Goal: Task Accomplishment & Management: Use online tool/utility

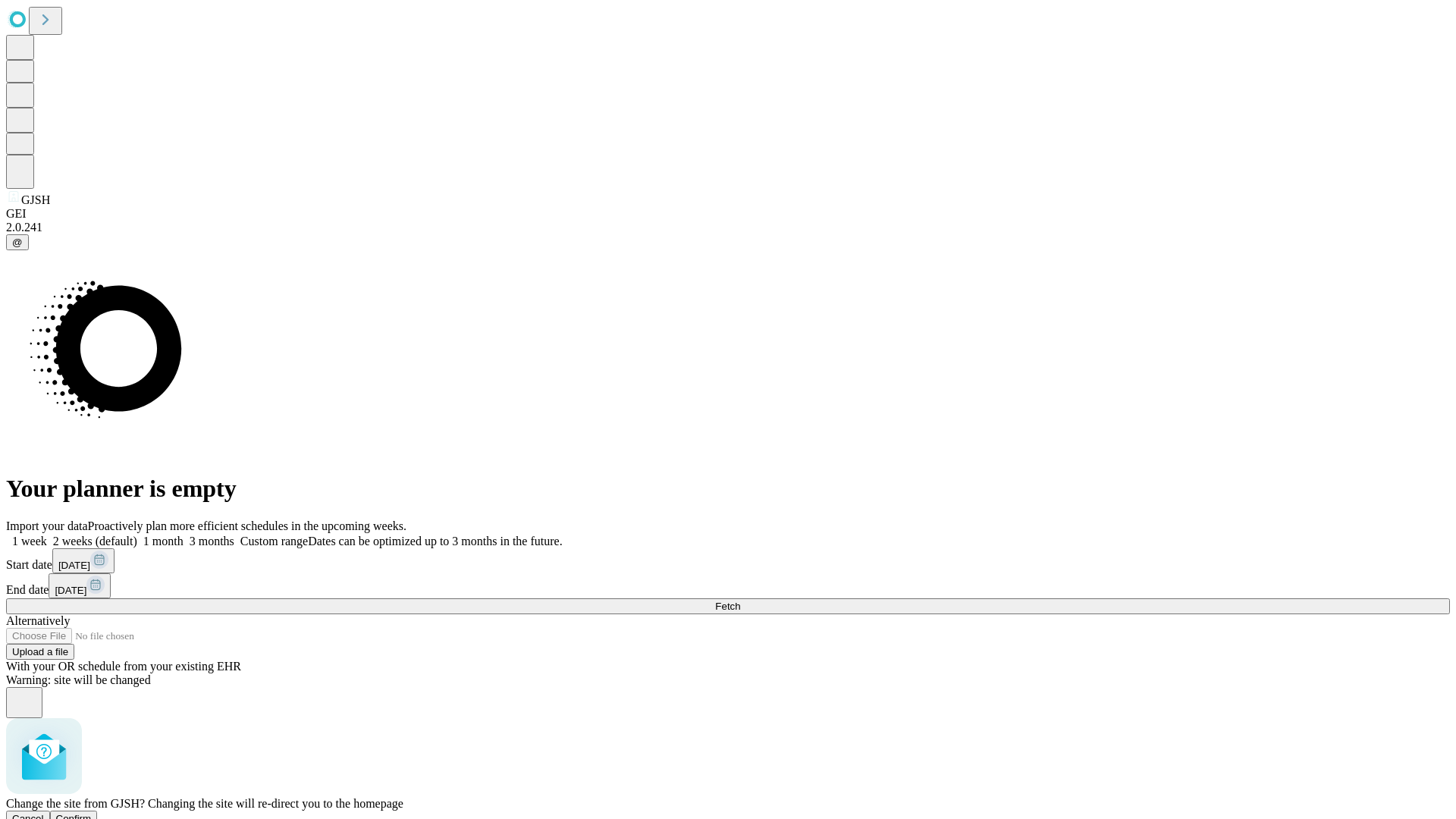
click at [92, 813] on span "Confirm" at bounding box center [73, 818] width 36 height 11
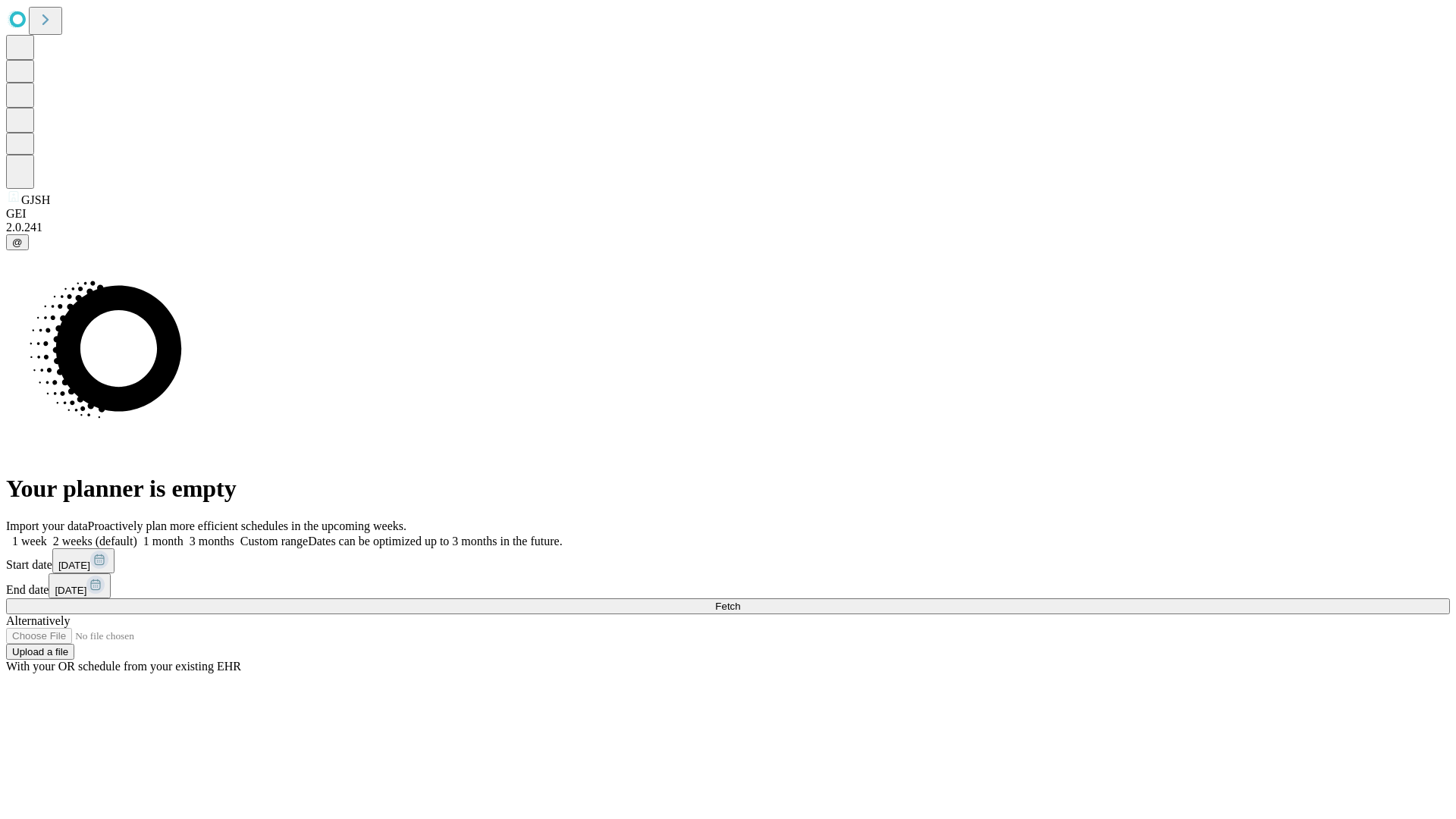
click at [137, 534] on label "2 weeks (default)" at bounding box center [92, 540] width 90 height 13
click at [740, 600] on span "Fetch" at bounding box center [728, 606] width 25 height 11
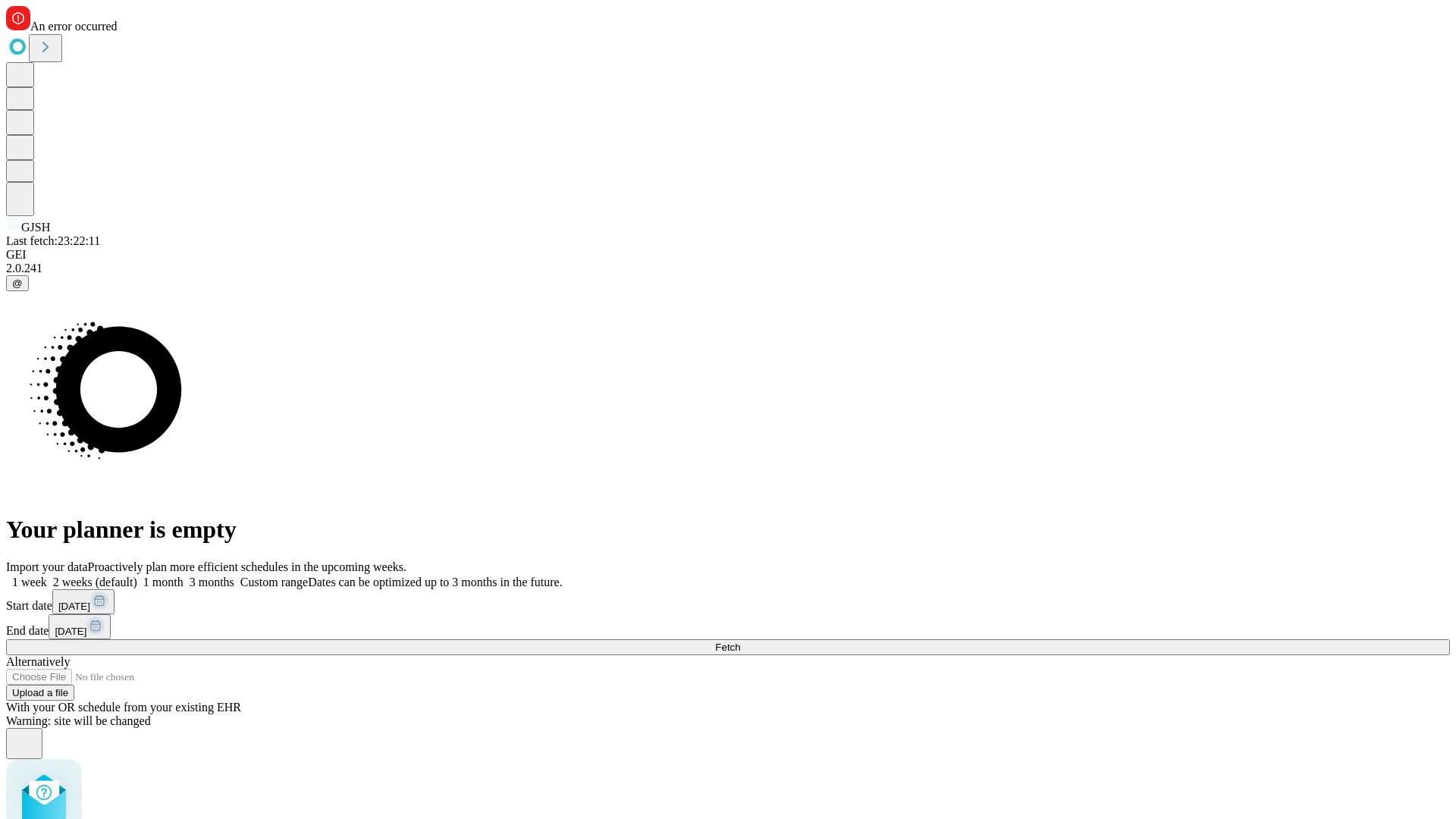
click at [137, 575] on label "2 weeks (default)" at bounding box center [92, 581] width 90 height 13
click at [740, 642] on span "Fetch" at bounding box center [728, 647] width 25 height 11
click at [137, 575] on label "2 weeks (default)" at bounding box center [92, 581] width 90 height 13
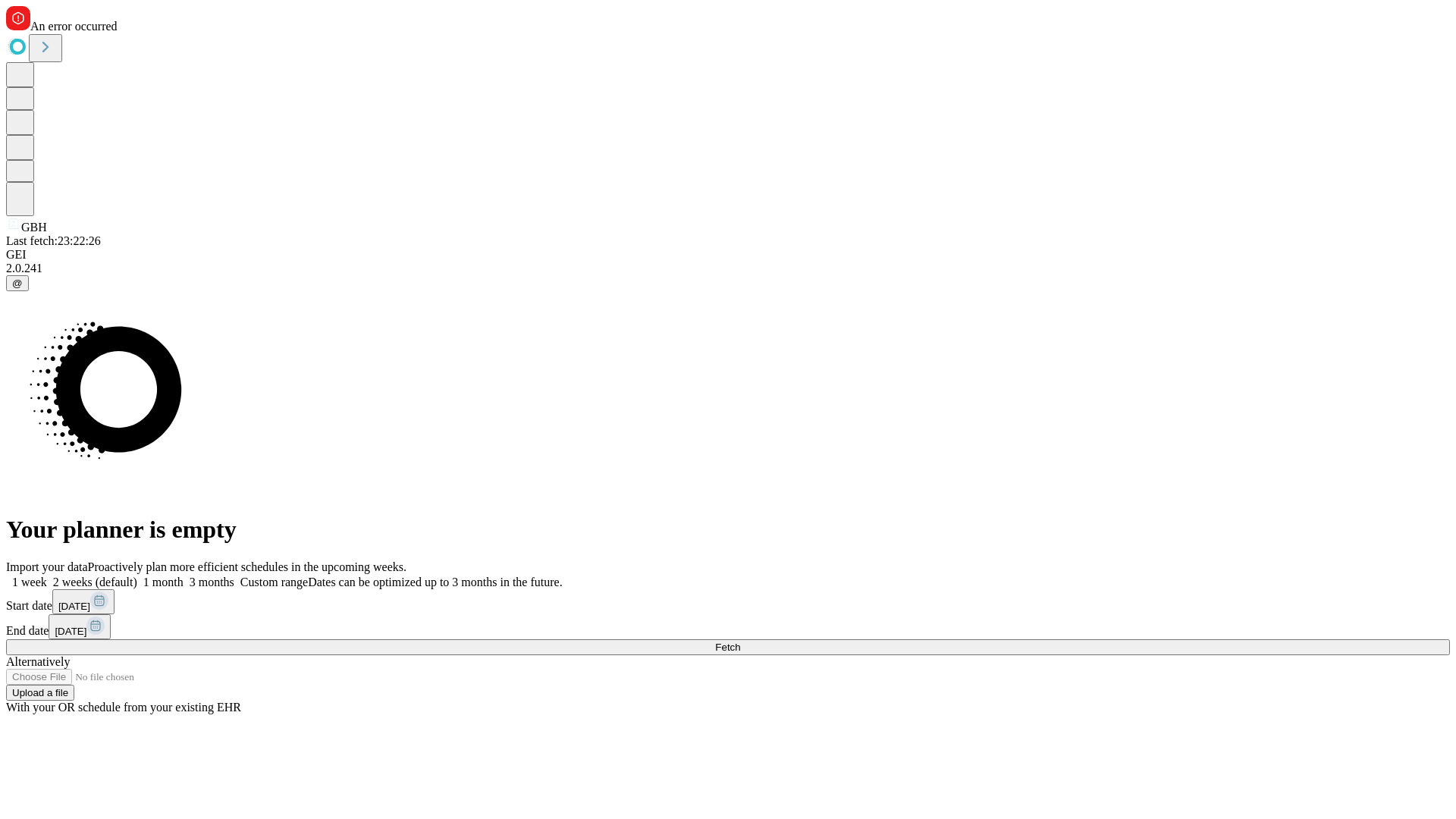
click at [740, 642] on span "Fetch" at bounding box center [728, 647] width 25 height 11
click at [137, 575] on label "2 weeks (default)" at bounding box center [92, 581] width 90 height 13
click at [740, 642] on span "Fetch" at bounding box center [728, 647] width 25 height 11
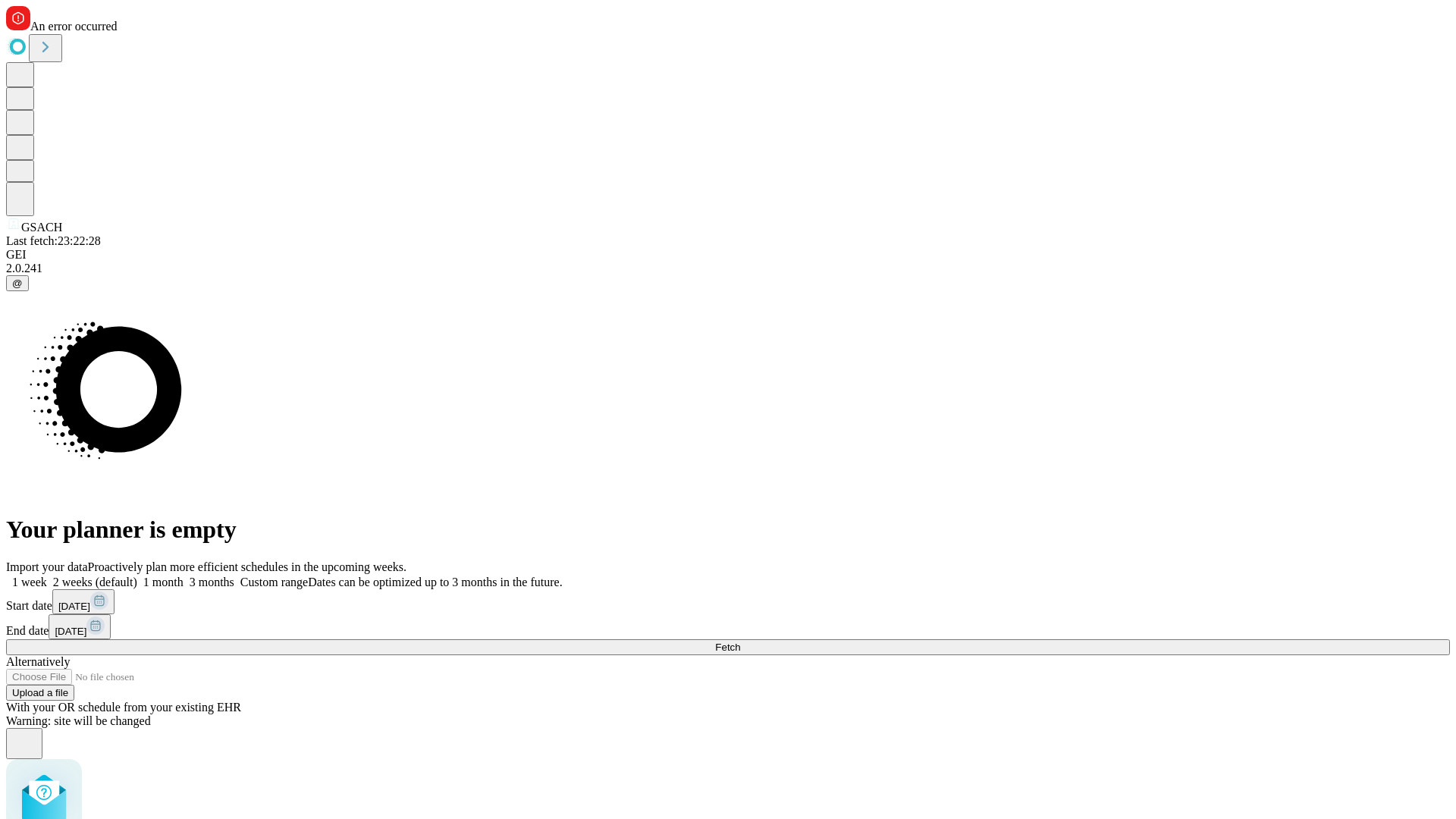
click at [137, 575] on label "2 weeks (default)" at bounding box center [92, 581] width 90 height 13
click at [740, 642] on span "Fetch" at bounding box center [728, 647] width 25 height 11
click at [137, 575] on label "2 weeks (default)" at bounding box center [92, 581] width 90 height 13
click at [740, 642] on span "Fetch" at bounding box center [728, 647] width 25 height 11
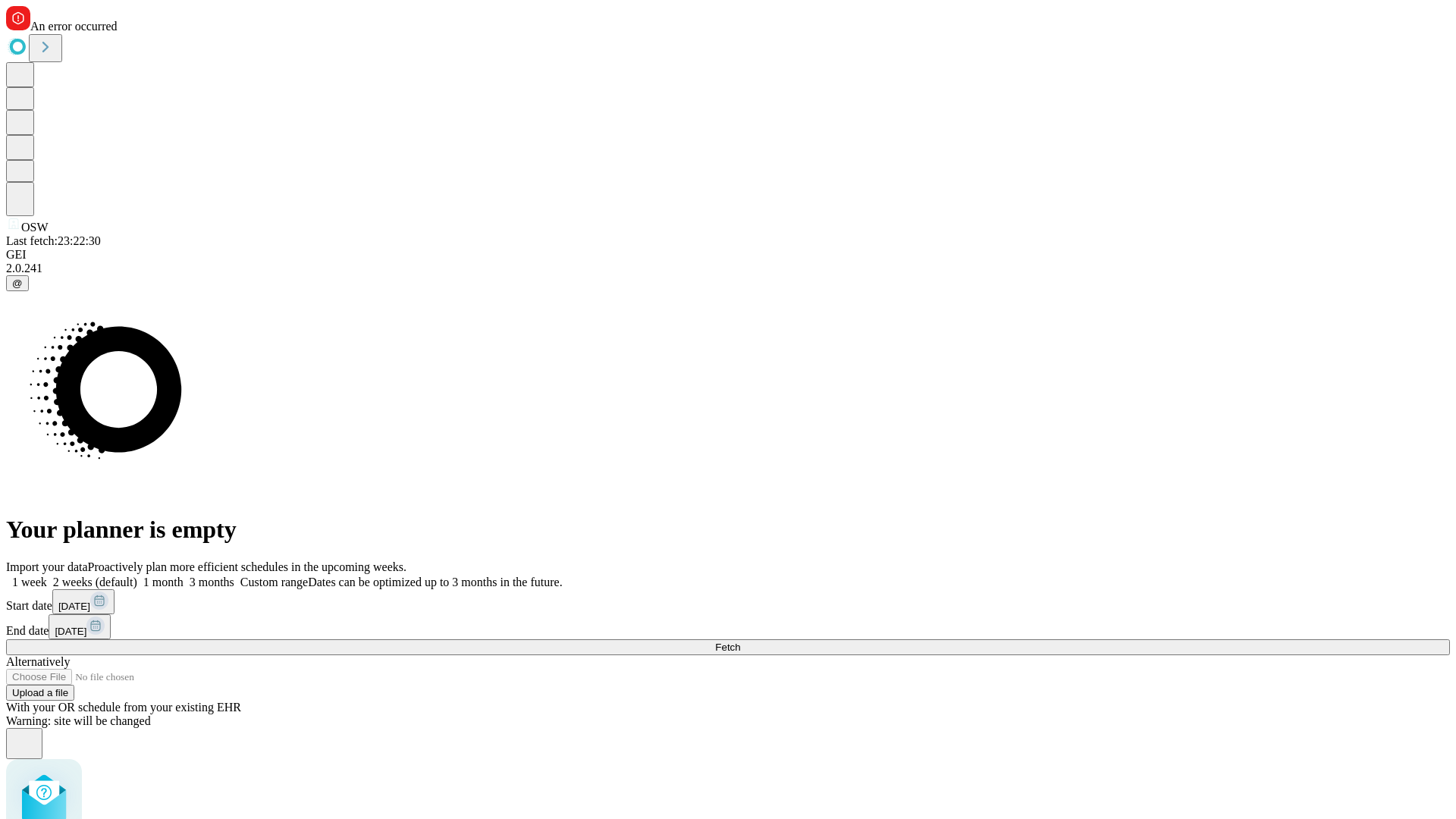
click at [137, 575] on label "2 weeks (default)" at bounding box center [92, 581] width 90 height 13
click at [740, 642] on span "Fetch" at bounding box center [728, 647] width 25 height 11
click at [137, 575] on label "2 weeks (default)" at bounding box center [92, 581] width 90 height 13
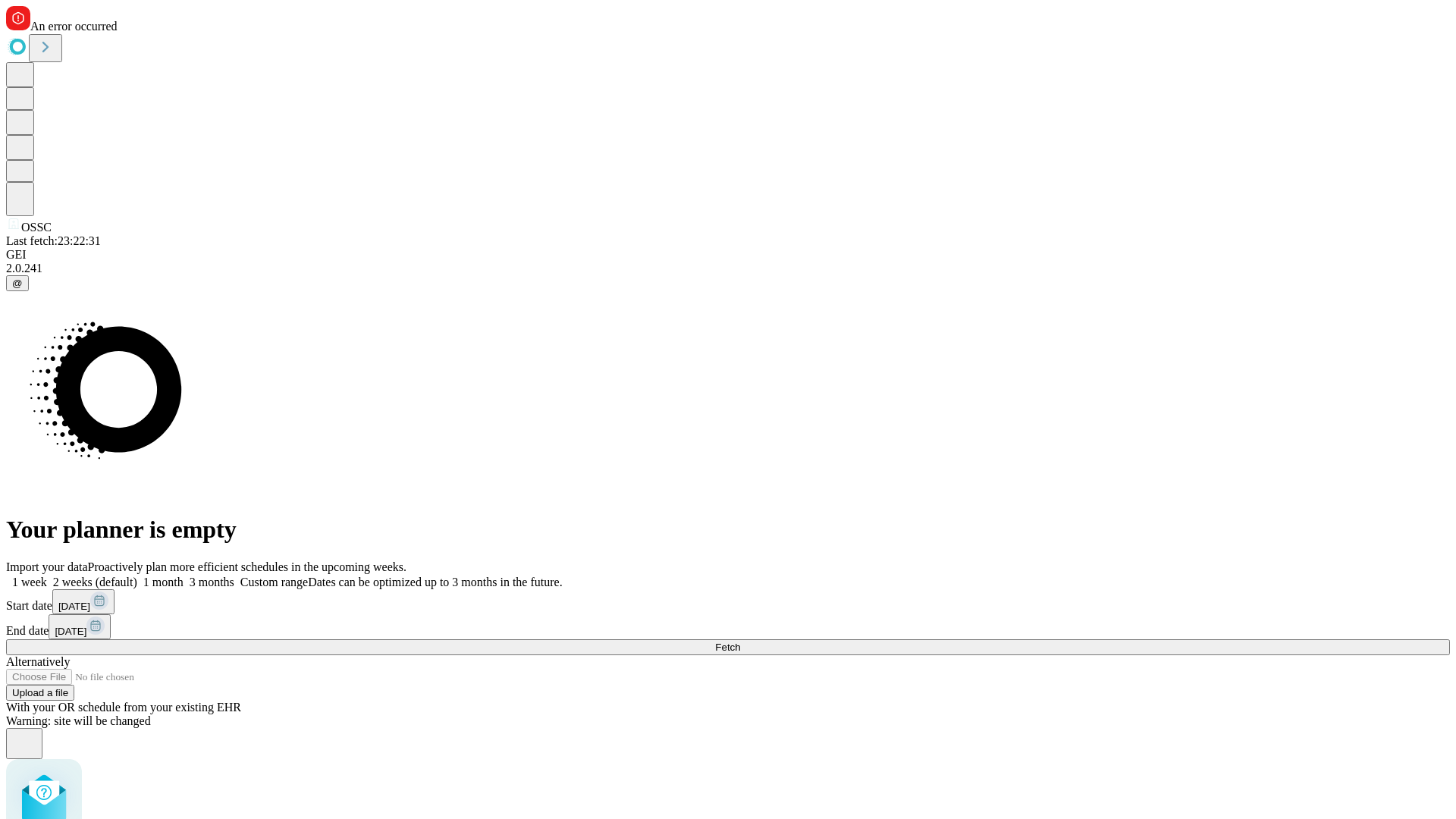
click at [740, 642] on span "Fetch" at bounding box center [728, 647] width 25 height 11
click at [137, 575] on label "2 weeks (default)" at bounding box center [92, 581] width 90 height 13
click at [740, 642] on span "Fetch" at bounding box center [728, 647] width 25 height 11
